Goal: Information Seeking & Learning: Learn about a topic

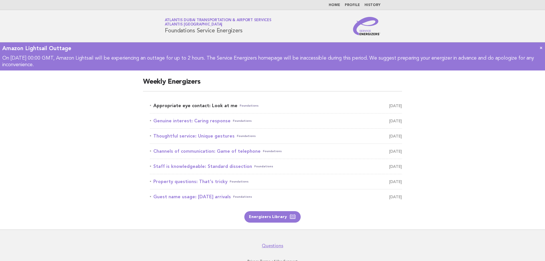
click at [210, 106] on link "Appropriate eye contact: Look at me Foundations [DATE]" at bounding box center [276, 106] width 252 height 8
click at [204, 121] on link "Genuine interest: Caring response Foundations August 27" at bounding box center [276, 121] width 252 height 8
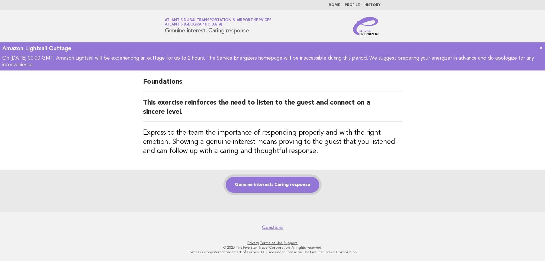
click at [248, 187] on link "Genuine interest: Caring response" at bounding box center [273, 184] width 94 height 16
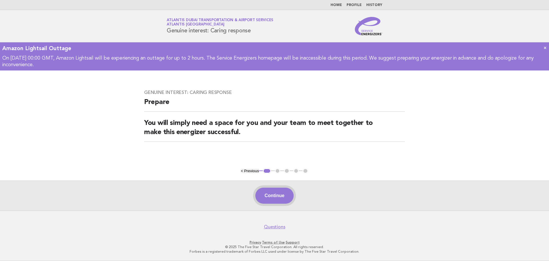
click at [284, 197] on button "Continue" at bounding box center [274, 195] width 38 height 16
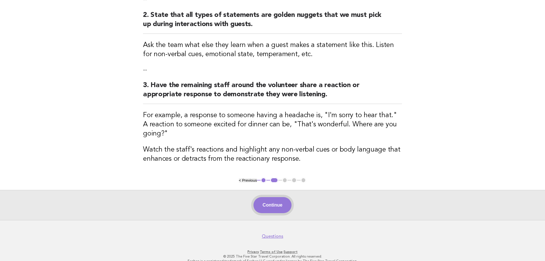
click at [261, 197] on button "Continue" at bounding box center [272, 205] width 38 height 16
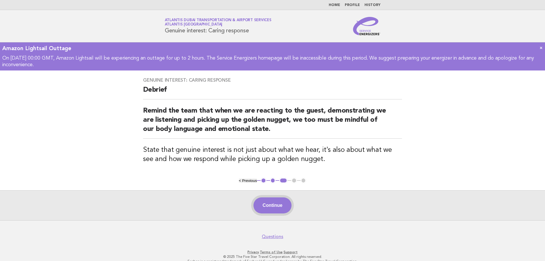
click at [269, 207] on button "Continue" at bounding box center [272, 205] width 38 height 16
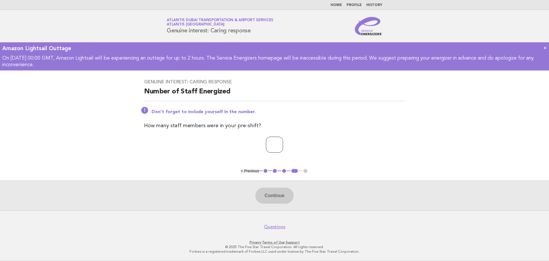
click at [283, 143] on input "*" at bounding box center [274, 144] width 17 height 16
type input "*"
click at [283, 143] on input "*" at bounding box center [274, 144] width 17 height 16
click at [274, 197] on button "Continue" at bounding box center [274, 195] width 38 height 16
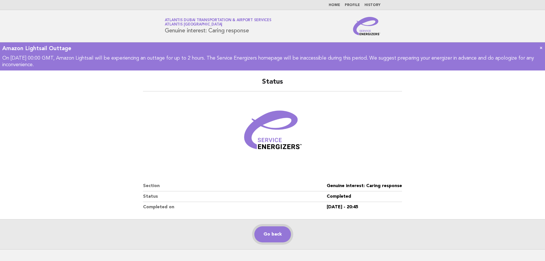
click at [281, 231] on link "Go back" at bounding box center [272, 234] width 37 height 16
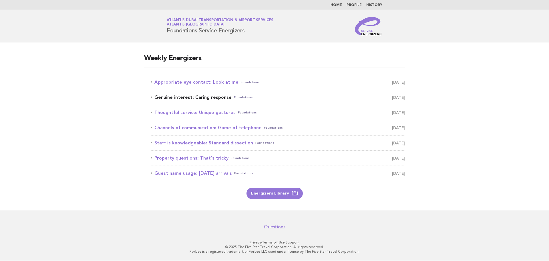
click at [205, 96] on link "Genuine interest: Caring response Foundations August 27" at bounding box center [278, 97] width 254 height 8
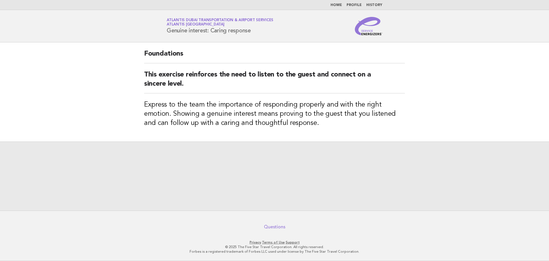
click at [274, 227] on link "Questions" at bounding box center [274, 227] width 21 height 6
